Goal: Information Seeking & Learning: Learn about a topic

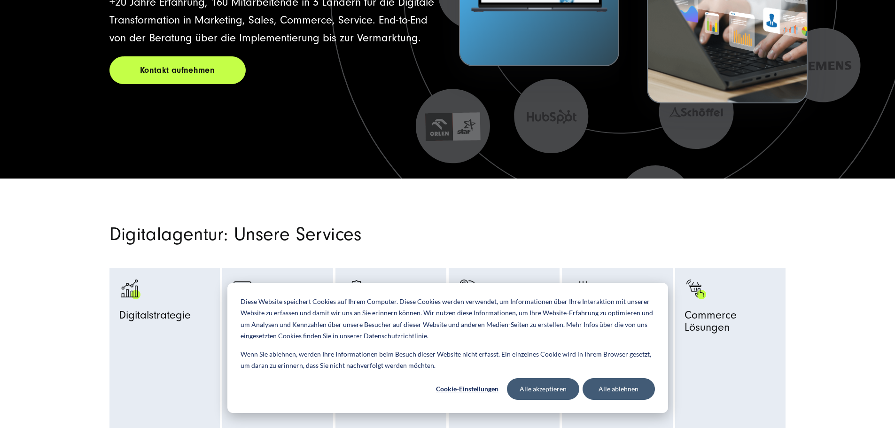
scroll to position [470, 0]
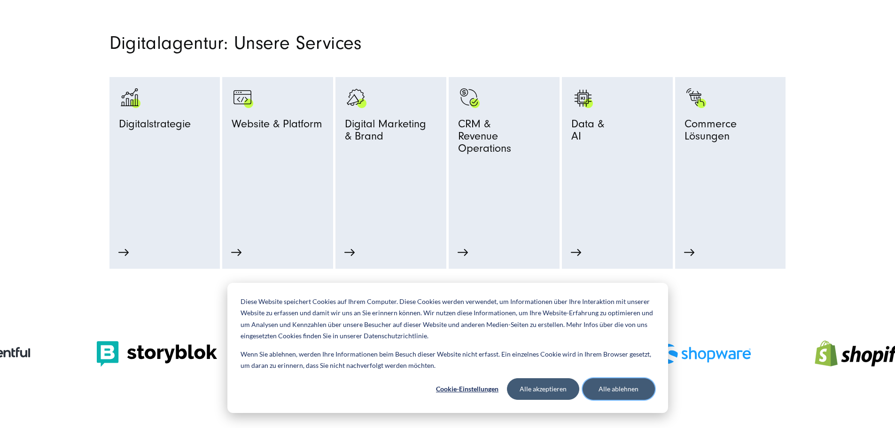
click at [623, 388] on button "Alle ablehnen" at bounding box center [619, 389] width 72 height 22
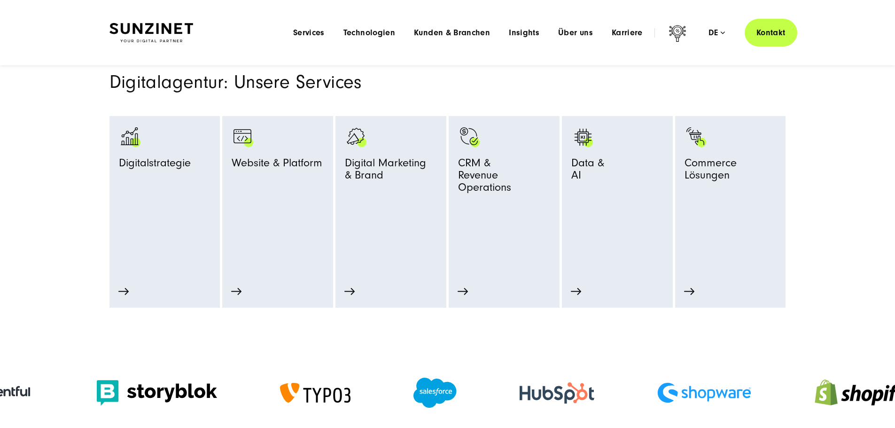
scroll to position [423, 0]
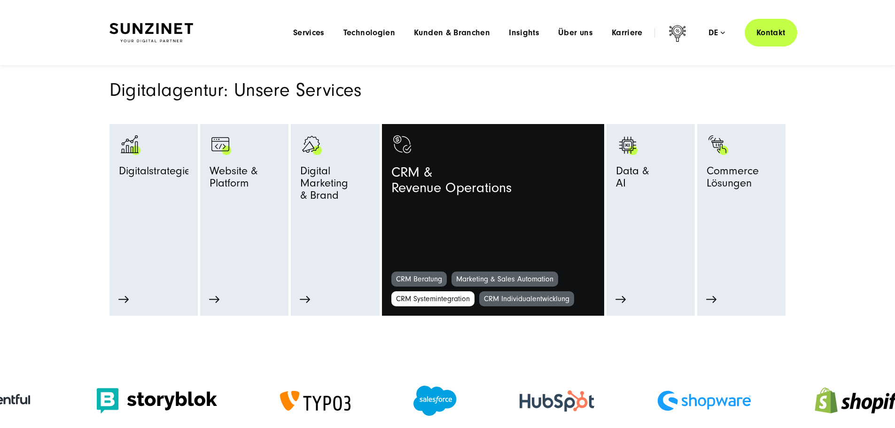
click at [444, 303] on link "CRM Systemintegration" at bounding box center [432, 298] width 83 height 15
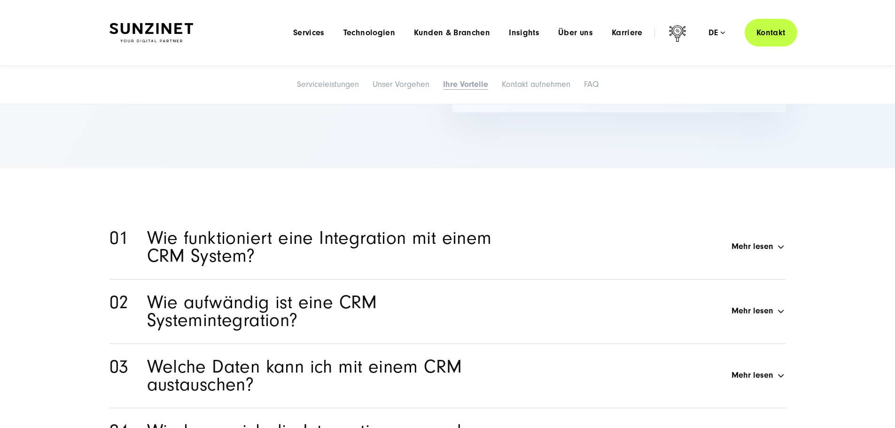
scroll to position [2867, 0]
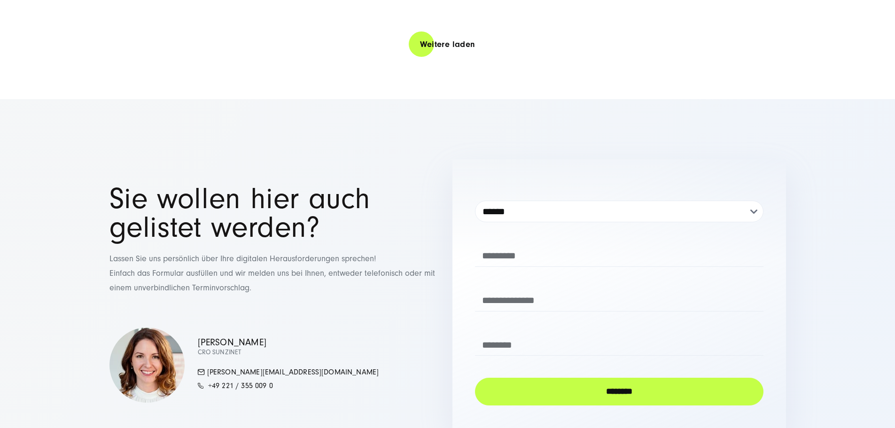
scroll to position [2209, 0]
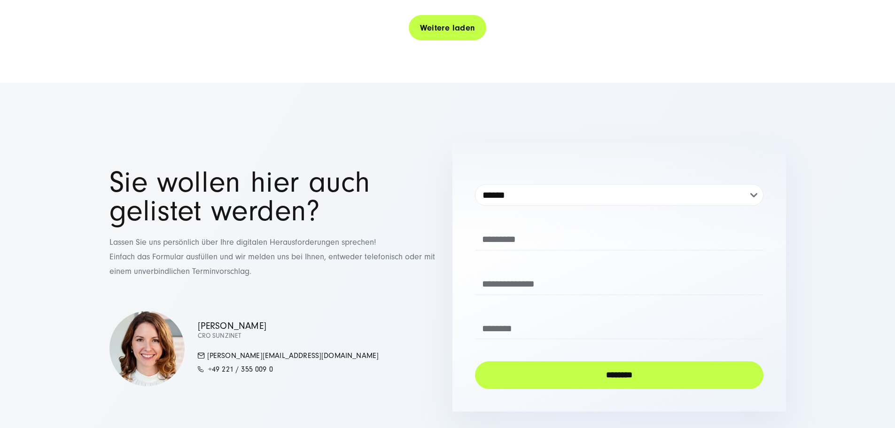
click at [460, 41] on link "Weitere laden" at bounding box center [448, 28] width 78 height 27
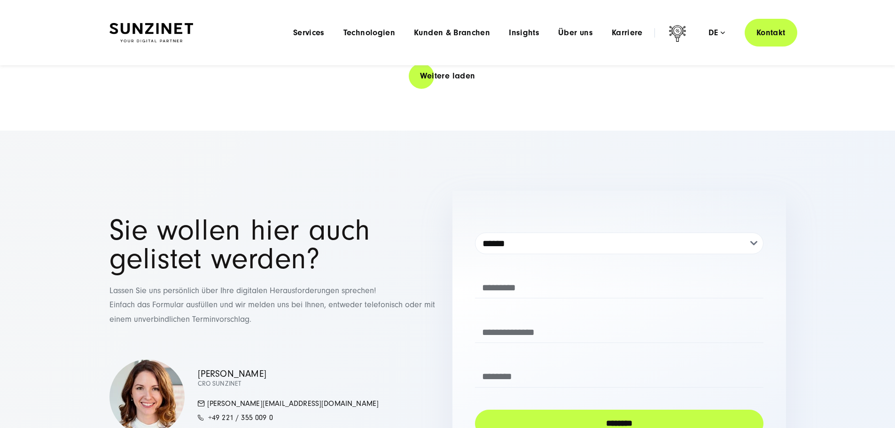
scroll to position [3847, 0]
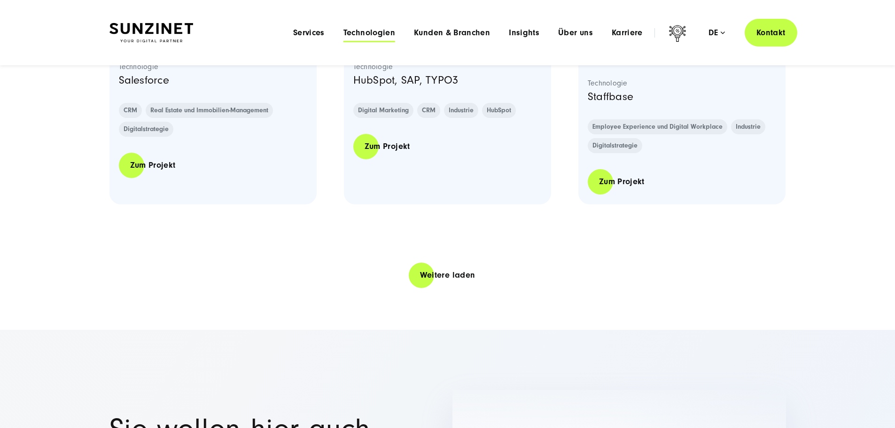
click at [353, 31] on span "Technologien" at bounding box center [370, 32] width 52 height 9
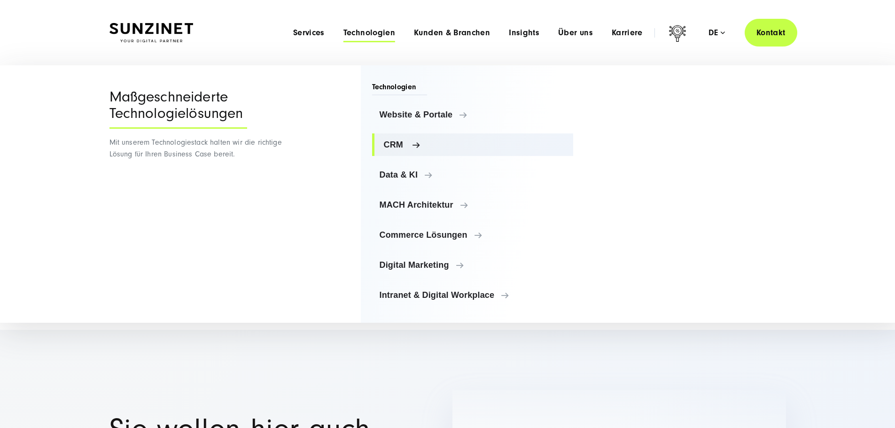
click at [404, 148] on span "CRM" at bounding box center [475, 144] width 182 height 9
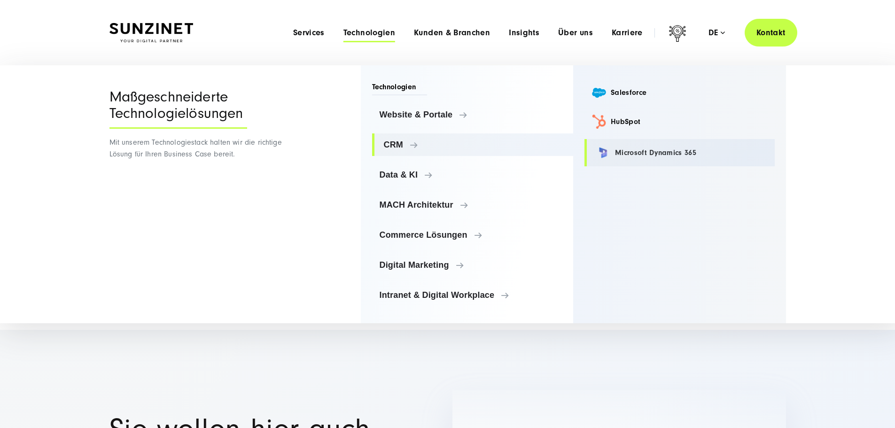
click at [642, 147] on link "Microsoft Dynamics 365" at bounding box center [680, 152] width 190 height 27
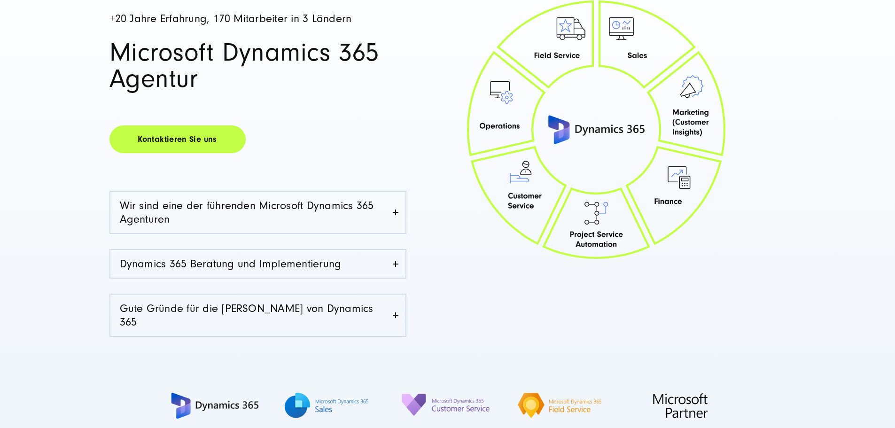
scroll to position [235, 0]
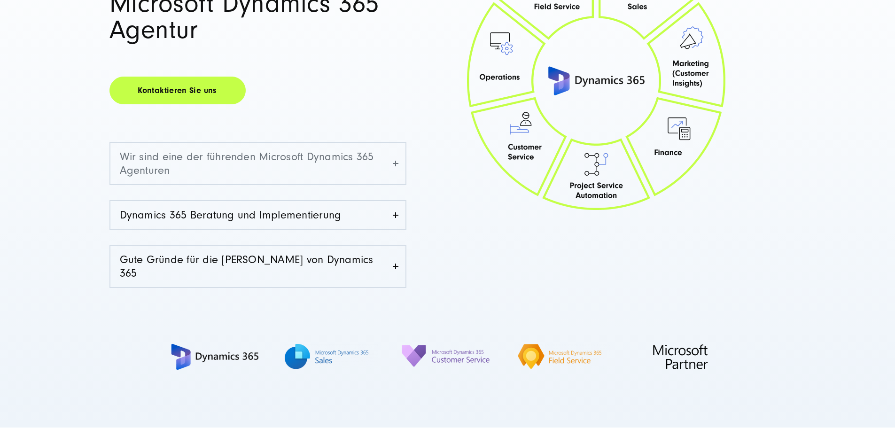
click at [394, 164] on link "Wir sind eine der führenden Microsoft Dynamics 365 Agenturen" at bounding box center [257, 163] width 295 height 41
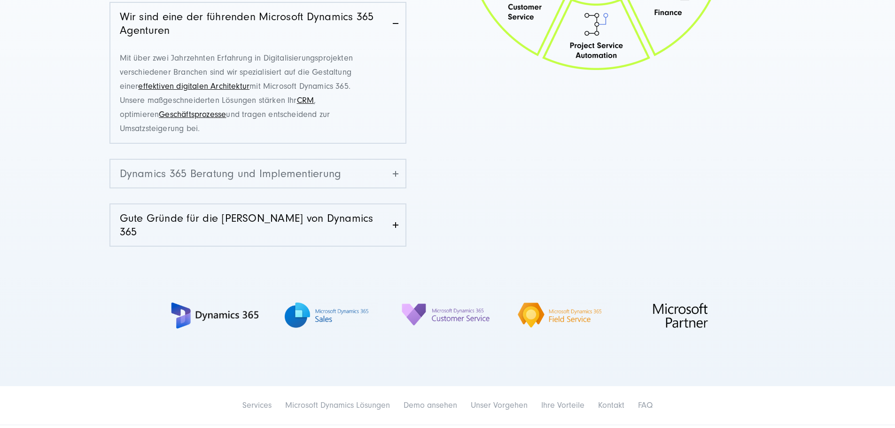
scroll to position [376, 0]
click at [399, 170] on link "Dynamics 365 Beratung und Implementierung" at bounding box center [257, 173] width 295 height 28
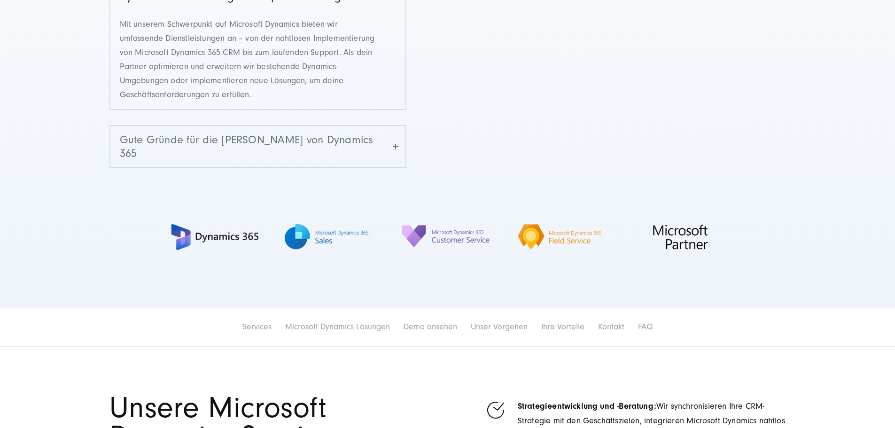
scroll to position [470, 0]
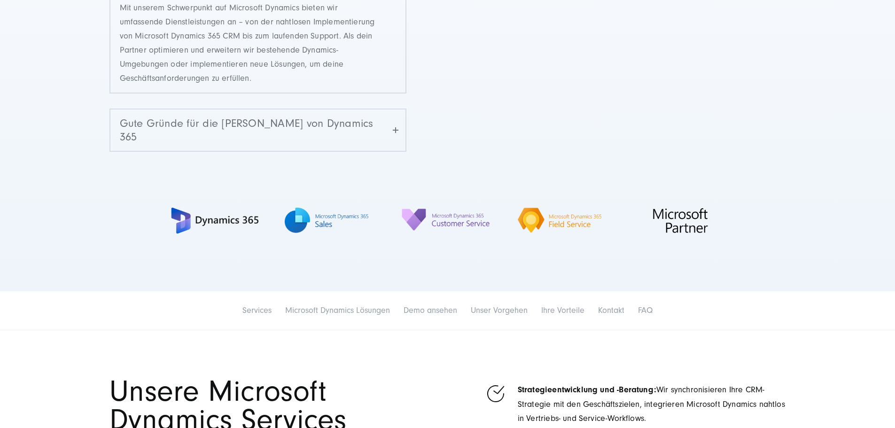
click at [400, 125] on link "Gute Gründe für die [PERSON_NAME] von Dynamics 365" at bounding box center [257, 130] width 295 height 41
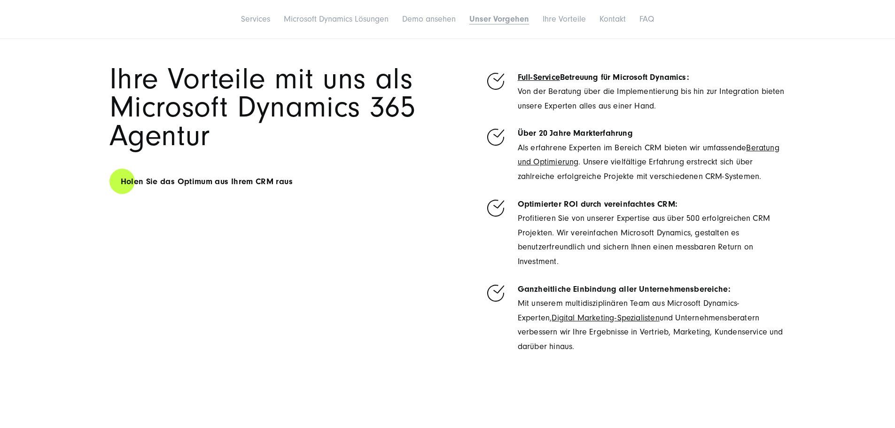
scroll to position [3431, 0]
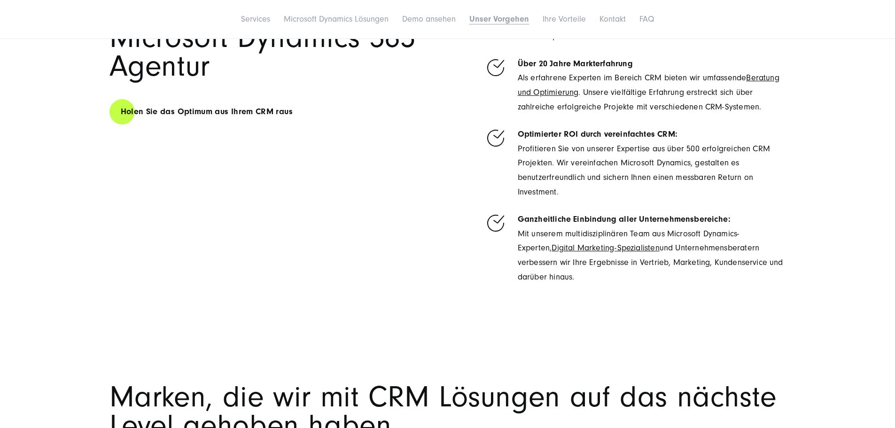
scroll to position [3525, 0]
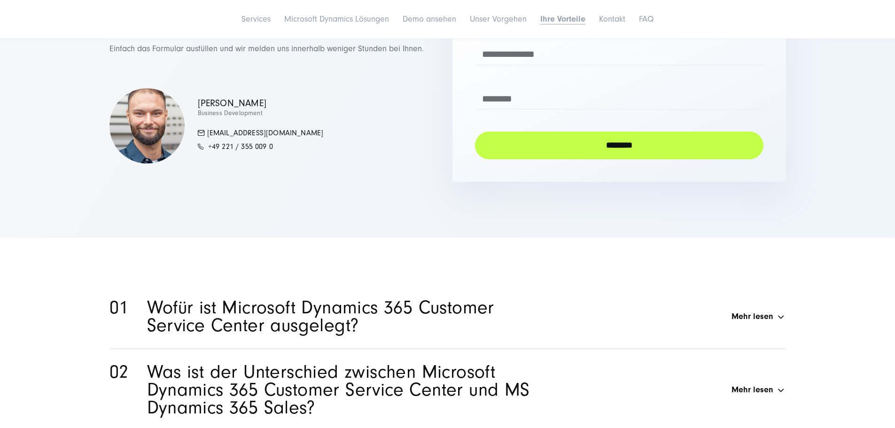
scroll to position [4653, 0]
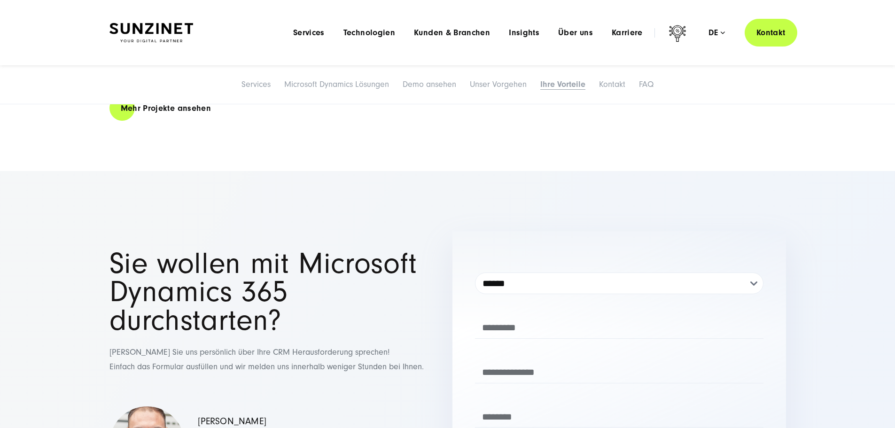
scroll to position [4089, 0]
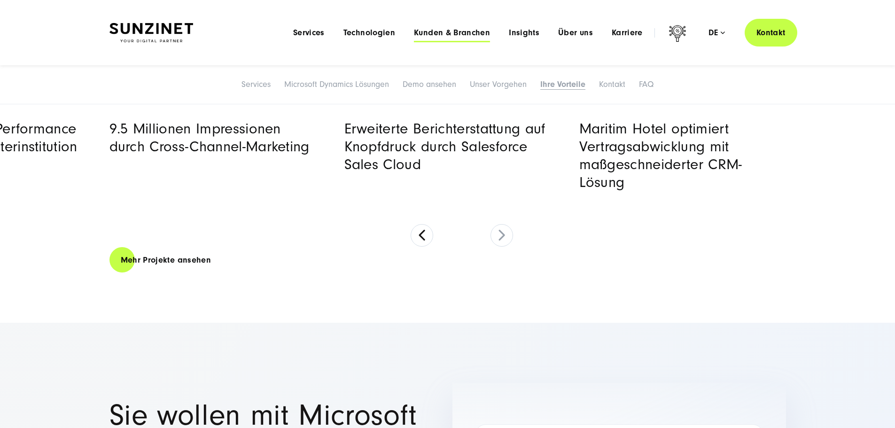
click at [422, 31] on span "Kunden & Branchen" at bounding box center [452, 32] width 76 height 9
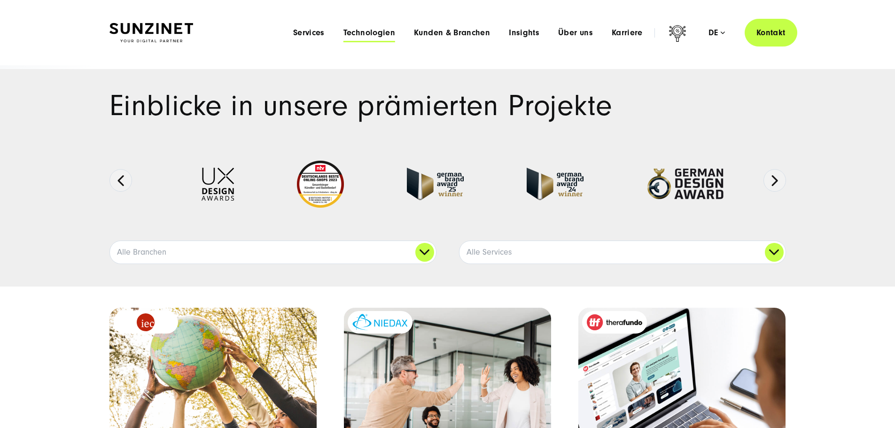
click at [347, 33] on span "Technologien" at bounding box center [370, 32] width 52 height 9
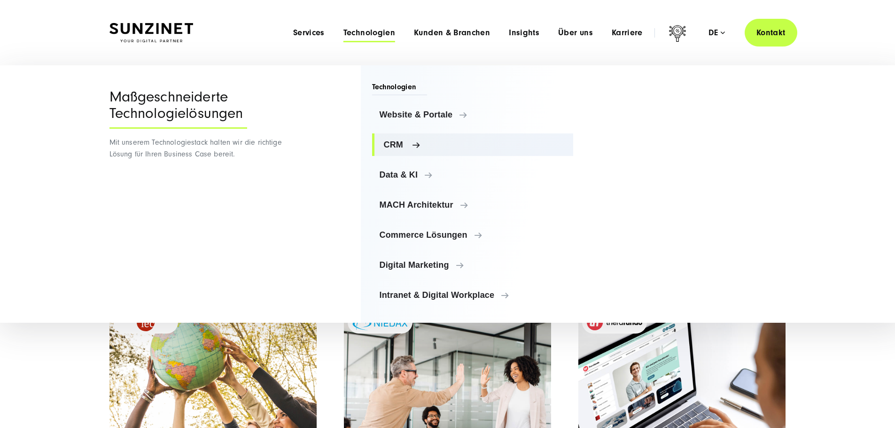
click at [410, 140] on link "CRM" at bounding box center [473, 144] width 202 height 23
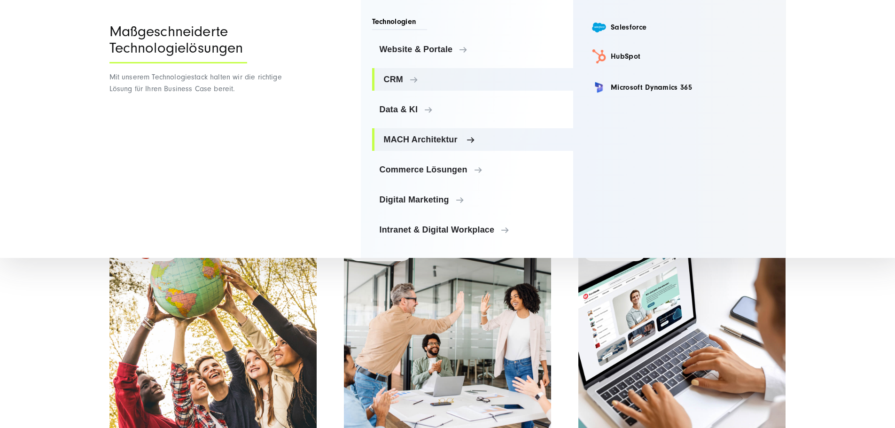
scroll to position [94, 0]
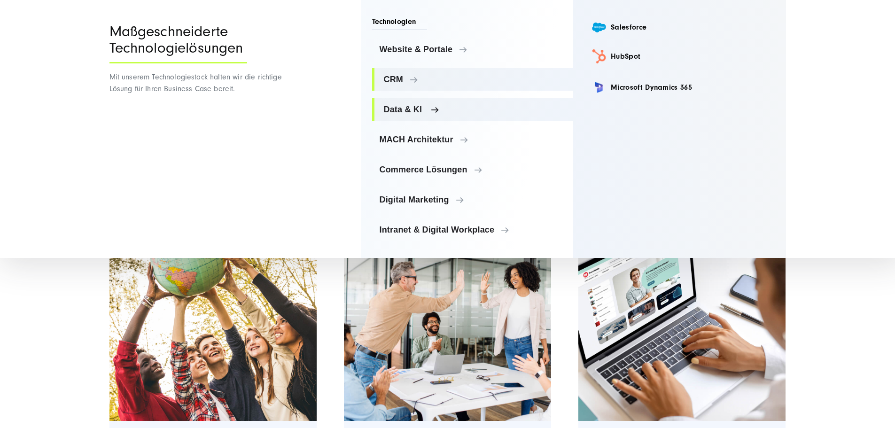
click at [420, 110] on span "Data & KI" at bounding box center [475, 109] width 182 height 9
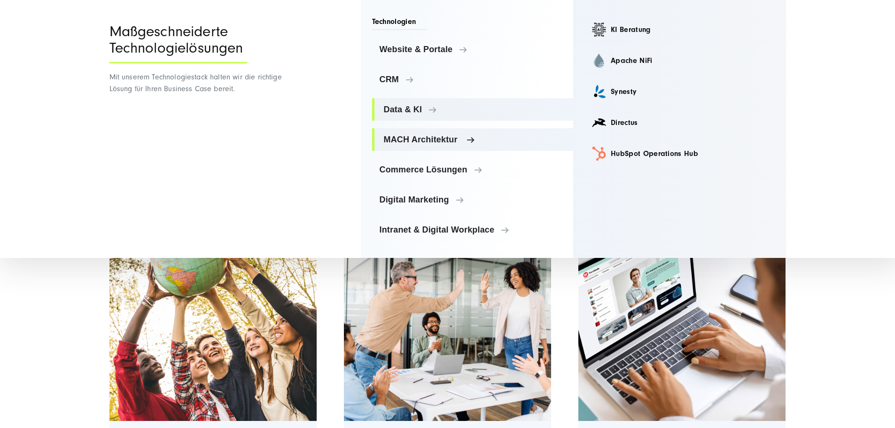
click at [440, 141] on span "MACH Architektur" at bounding box center [475, 139] width 182 height 9
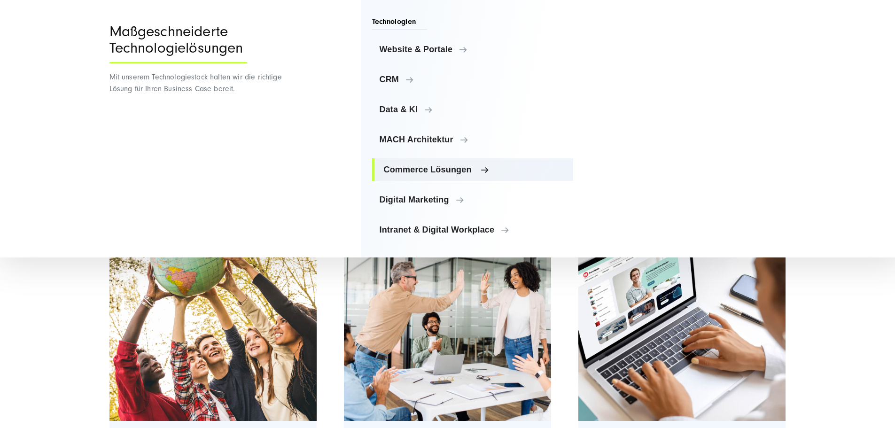
click at [439, 169] on span "Commerce Lösungen" at bounding box center [475, 169] width 182 height 9
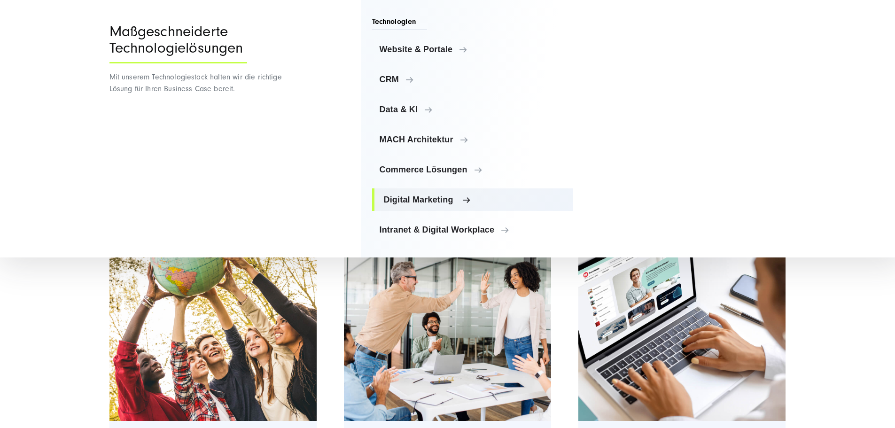
click at [438, 191] on link "Digital Marketing" at bounding box center [473, 199] width 202 height 23
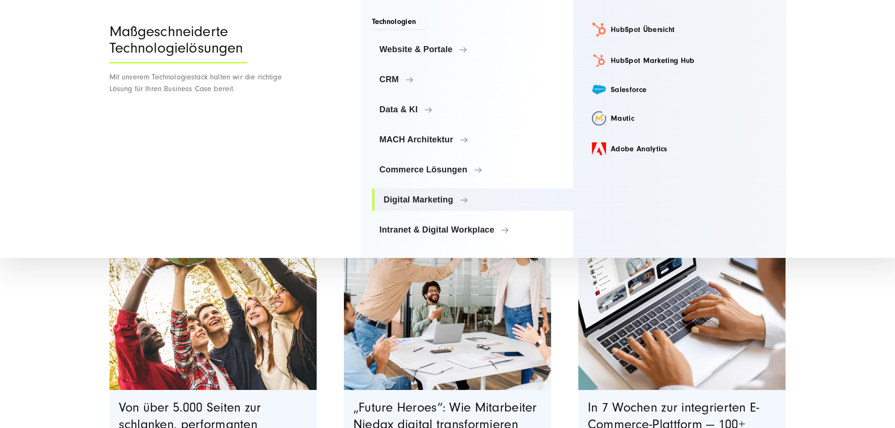
scroll to position [141, 0]
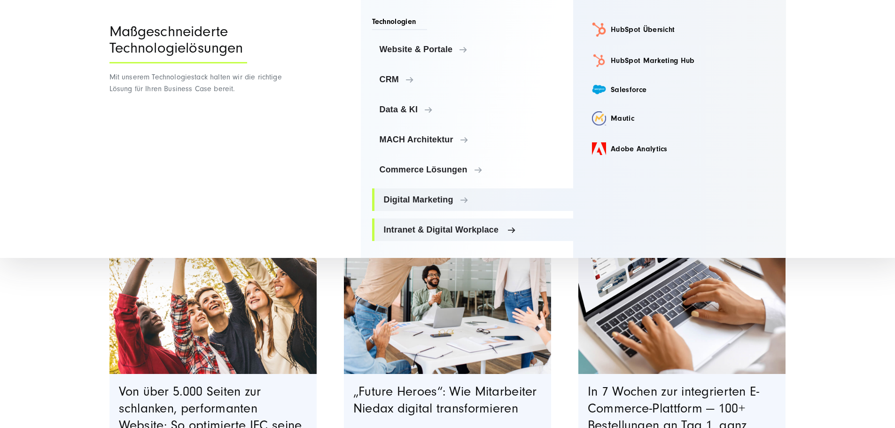
click at [441, 230] on span "Intranet & Digital Workplace" at bounding box center [475, 229] width 182 height 9
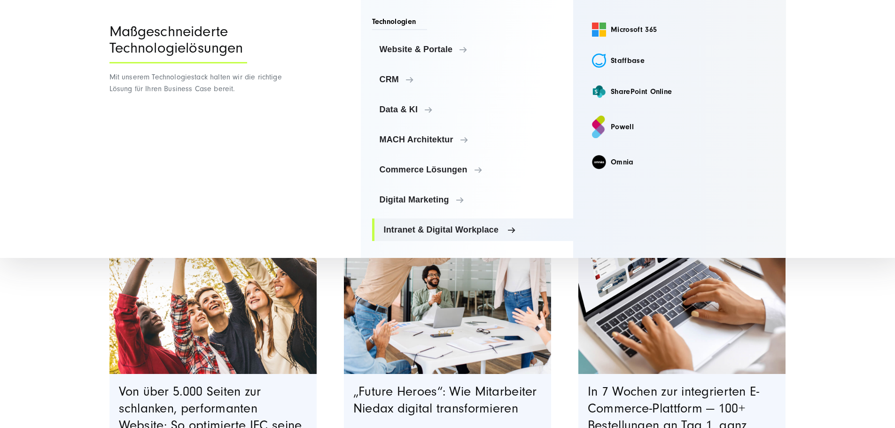
scroll to position [188, 0]
